Goal: Navigation & Orientation: Find specific page/section

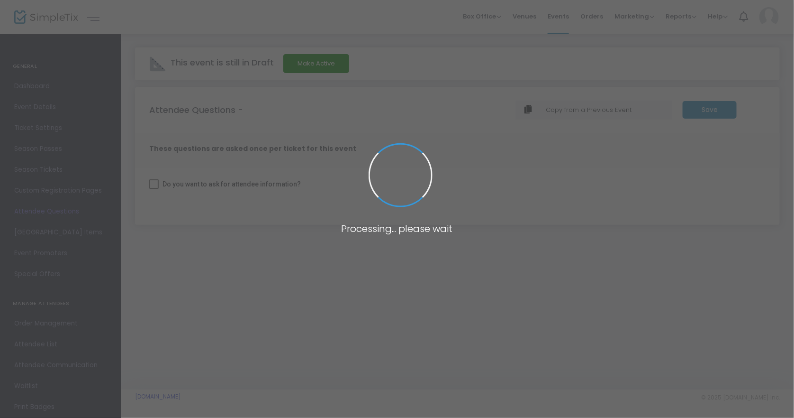
checkbox input "true"
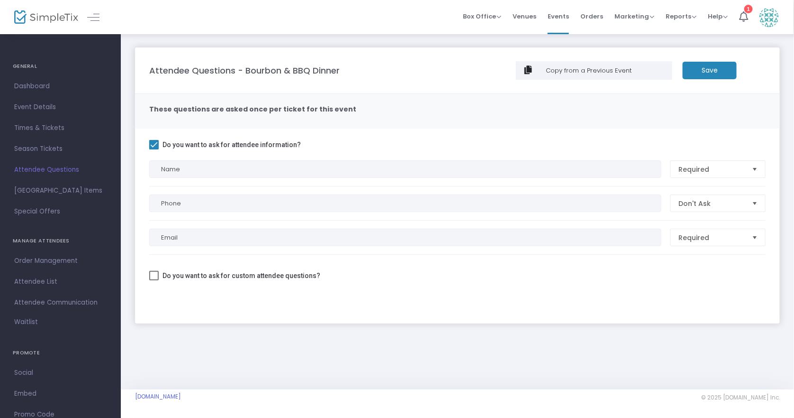
click at [45, 17] on img at bounding box center [46, 17] width 64 height 14
click at [44, 127] on span "Times & Tickets" at bounding box center [60, 128] width 92 height 12
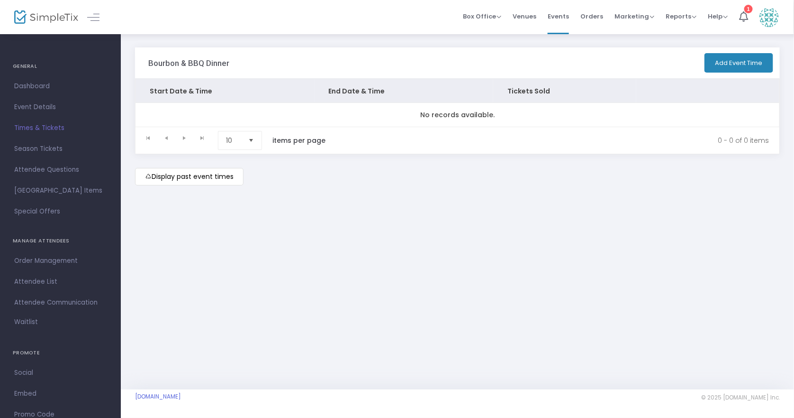
click at [60, 88] on span "Dashboard" at bounding box center [60, 86] width 92 height 12
